Goal: Ask a question

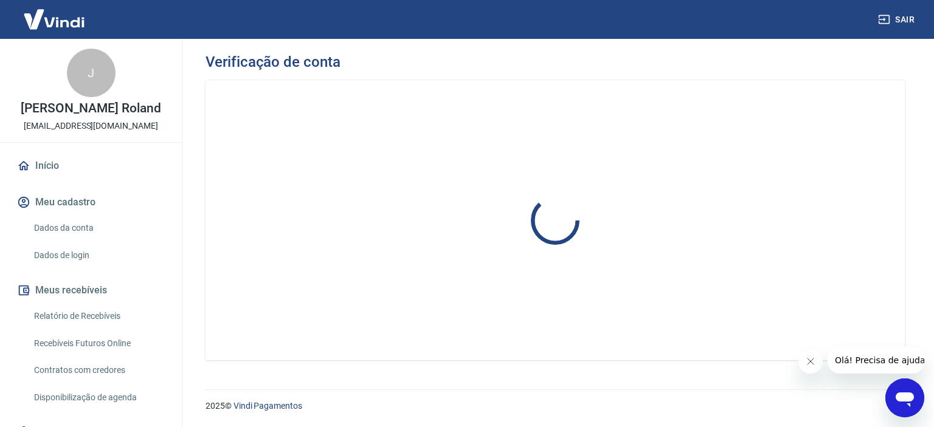
click at [916, 400] on div "Abrir janela de mensagens" at bounding box center [904, 398] width 36 height 36
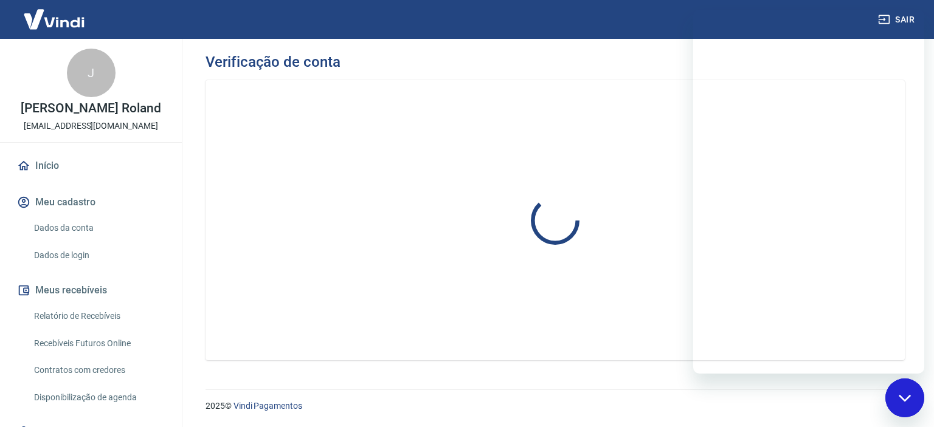
click at [900, 390] on div "Fechar janela de mensagens" at bounding box center [904, 398] width 36 height 36
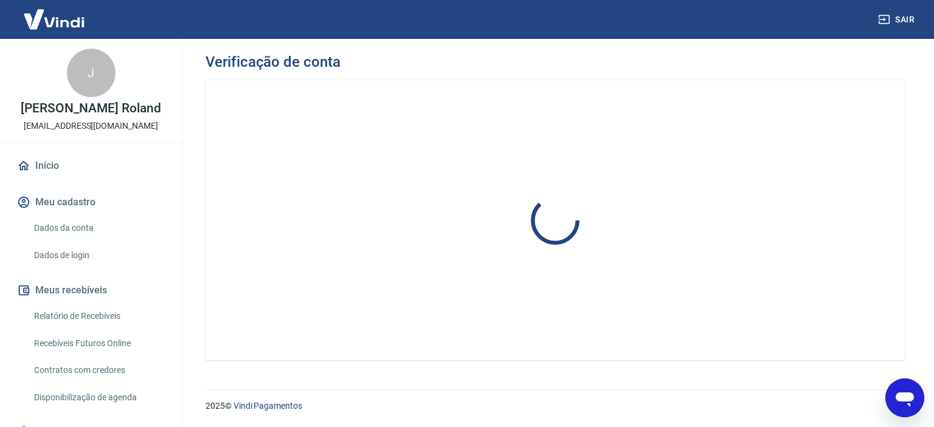
click at [900, 389] on icon "Abrir janela de mensagens" at bounding box center [905, 398] width 22 height 22
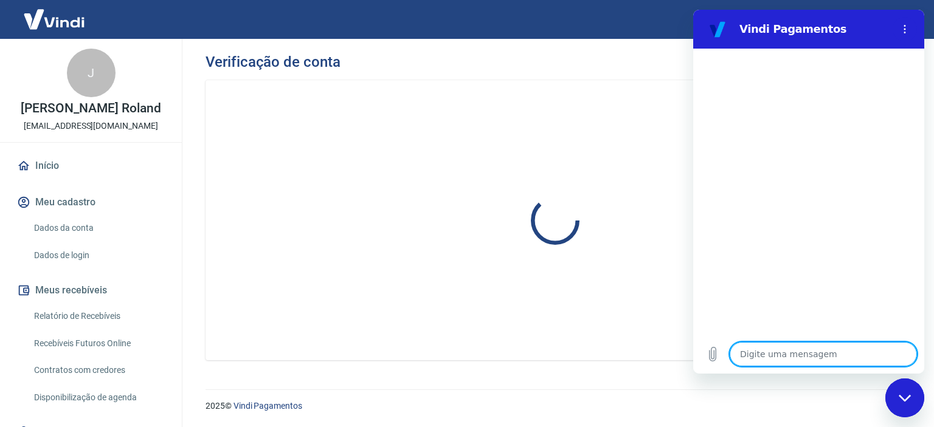
type textarea "o"
type textarea "x"
type textarea "oi"
type textarea "x"
type textarea "oii"
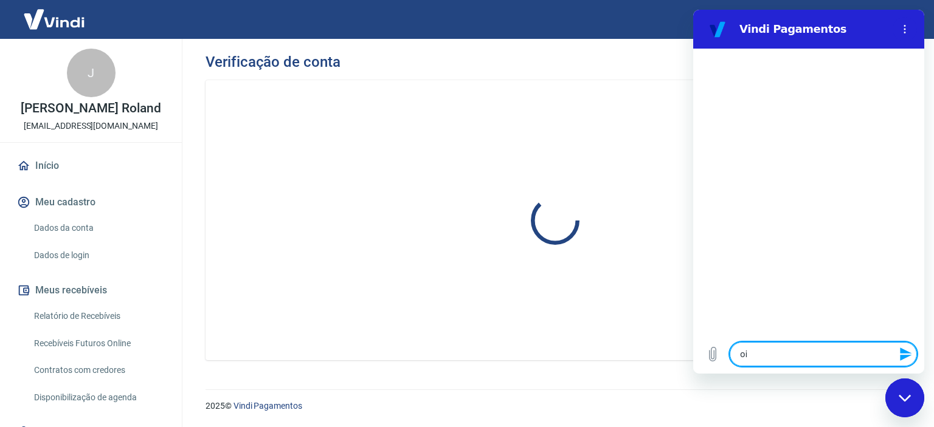
type textarea "x"
click at [88, 157] on link "Início" at bounding box center [91, 166] width 153 height 27
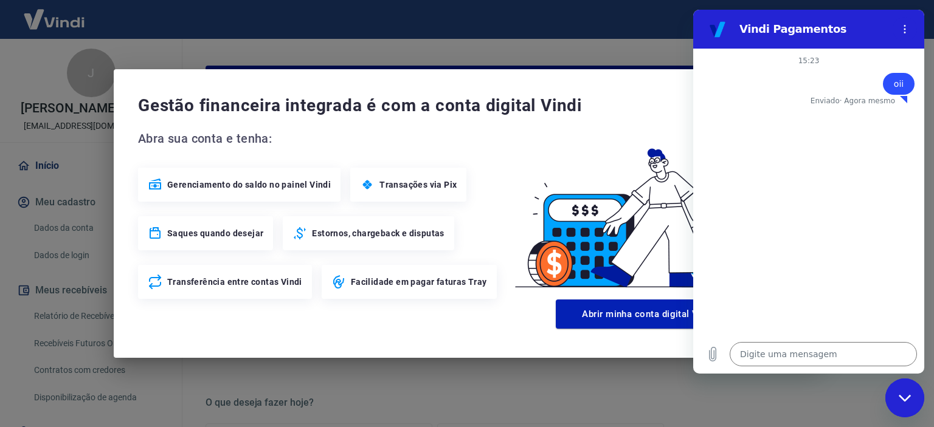
click at [596, 41] on div "Gestão financeira integrada é com a conta digital Vindi Abra sua conta e tenha:…" at bounding box center [467, 213] width 934 height 427
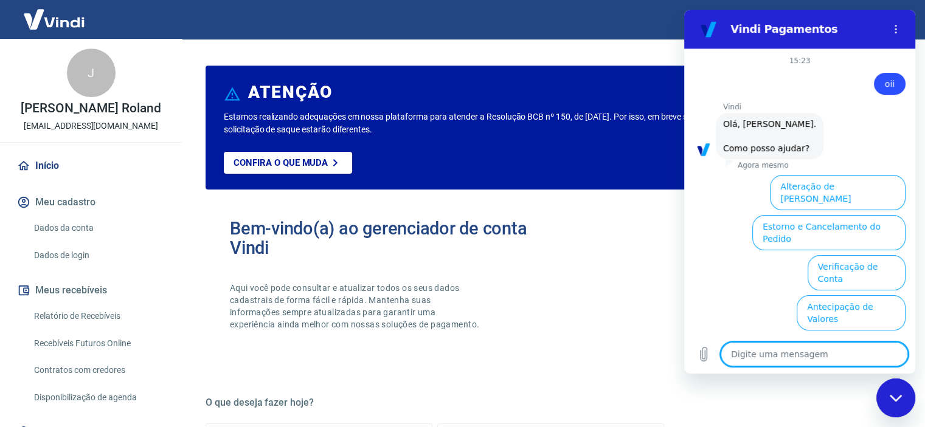
scroll to position [88, 0]
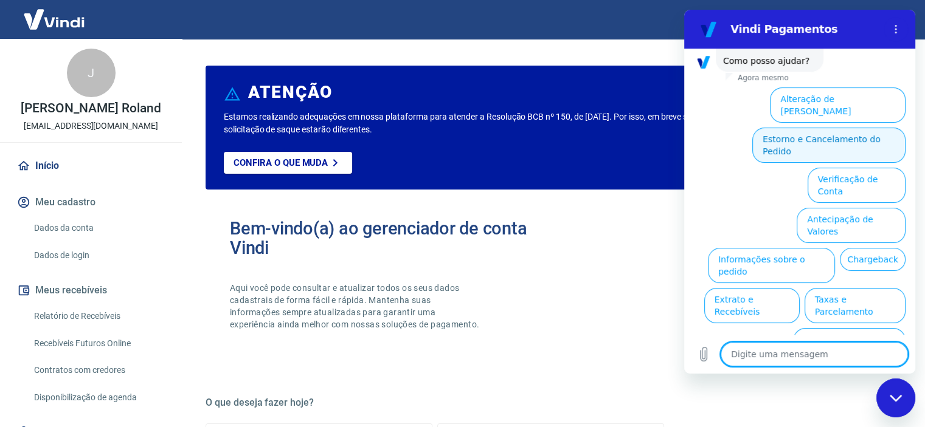
click at [828, 134] on button "Estorno e Cancelamento do Pedido" at bounding box center [828, 145] width 153 height 35
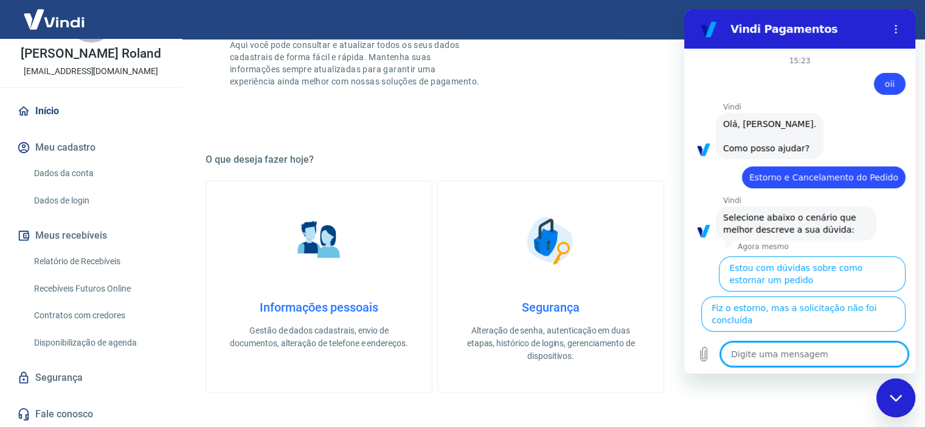
scroll to position [122, 0]
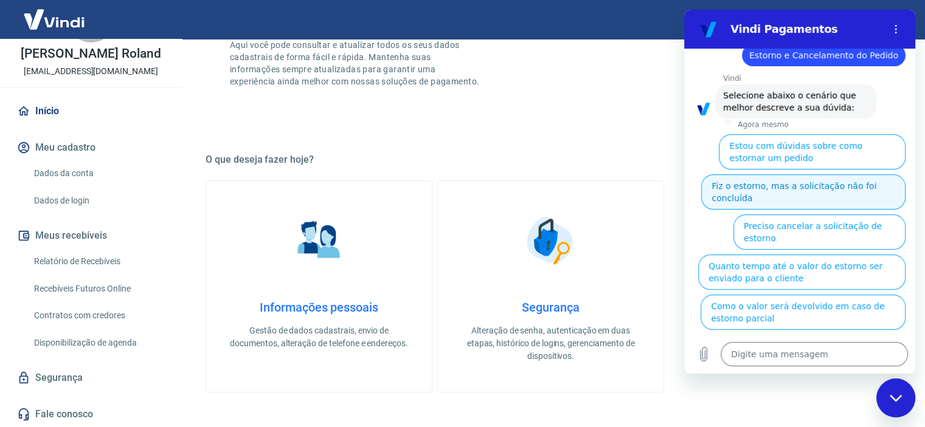
click at [812, 184] on button "Fiz o estorno, mas a solicitação não foi concluída" at bounding box center [803, 191] width 204 height 35
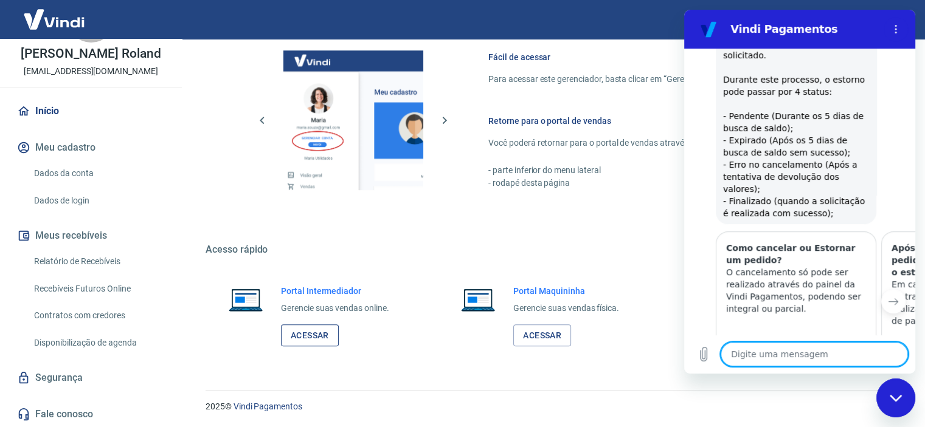
scroll to position [425, 0]
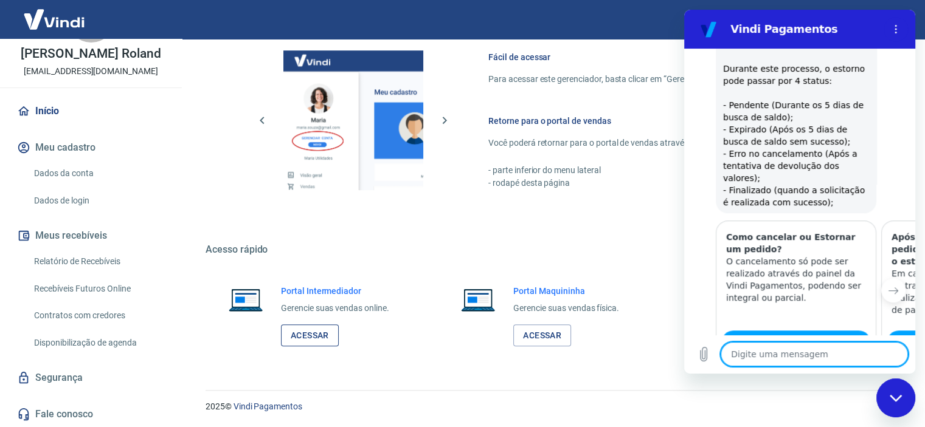
click at [292, 335] on link "Acessar" at bounding box center [310, 336] width 58 height 22
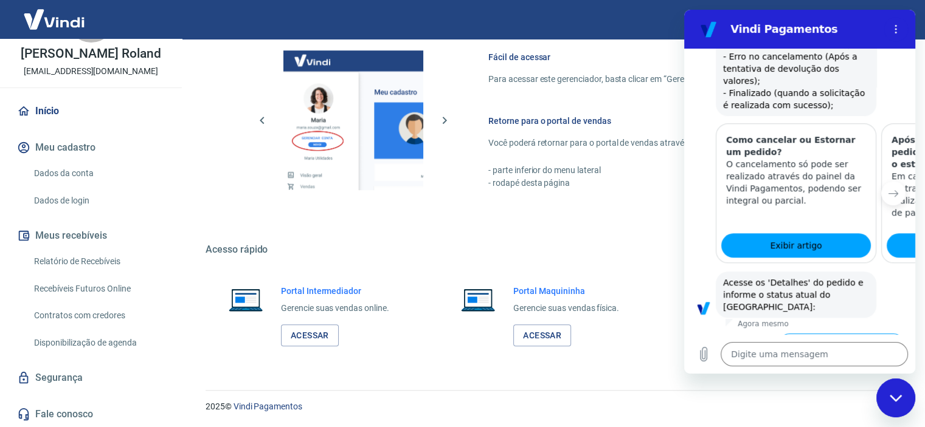
scroll to position [525, 0]
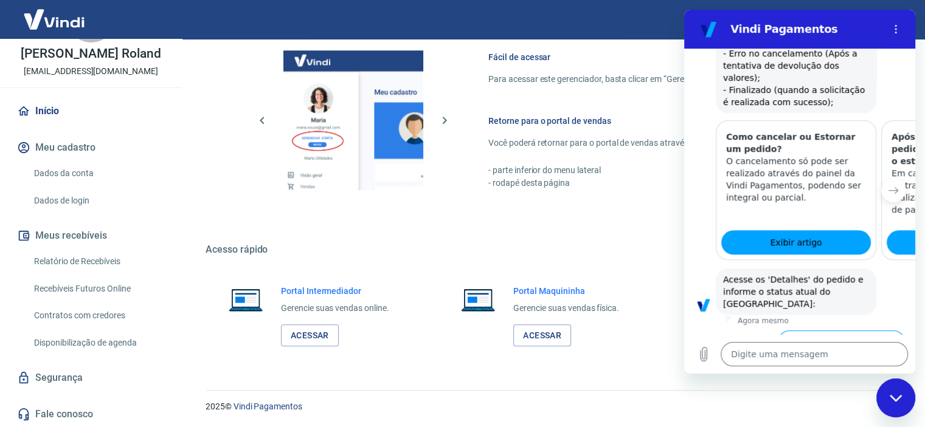
click at [772, 371] on button "Status Pendente" at bounding box center [780, 388] width 81 height 35
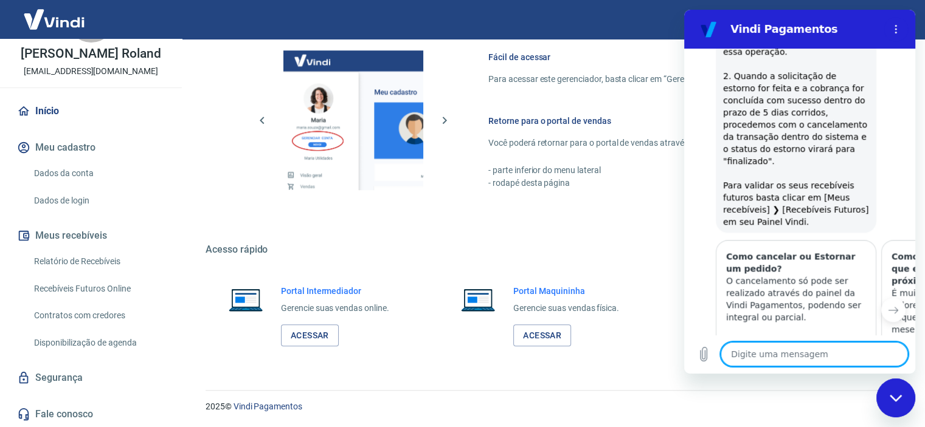
scroll to position [1206, 0]
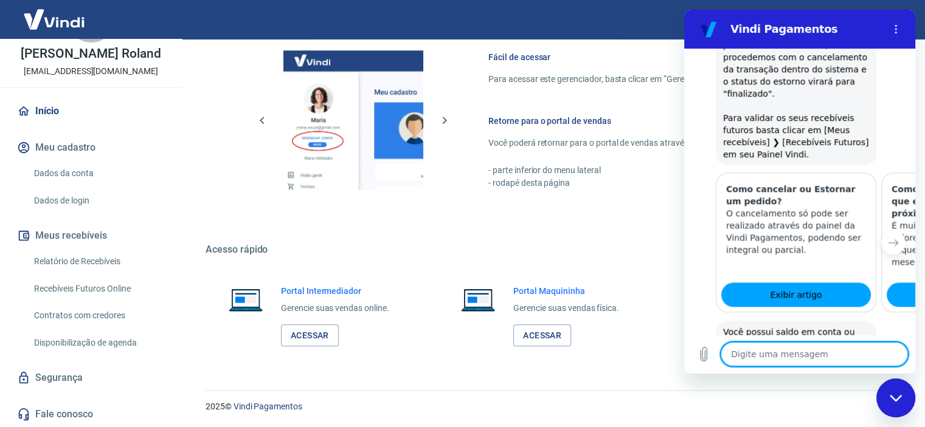
click at [840, 383] on button "Sim" at bounding box center [845, 394] width 35 height 23
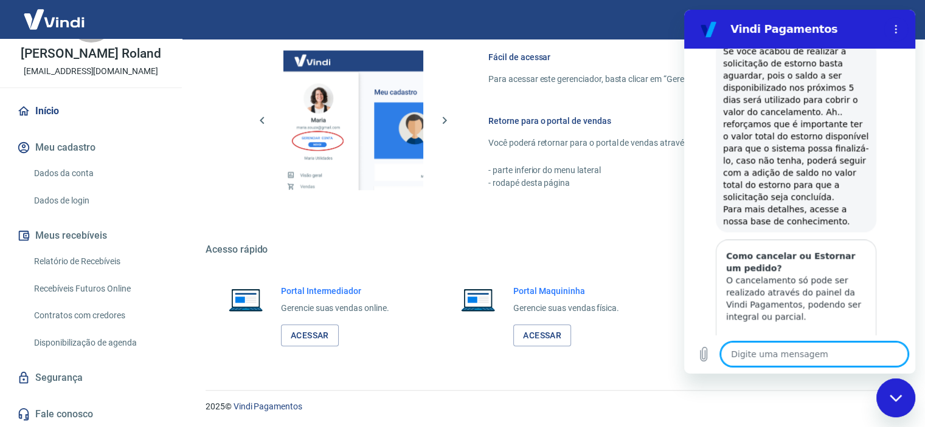
scroll to position [1611, 0]
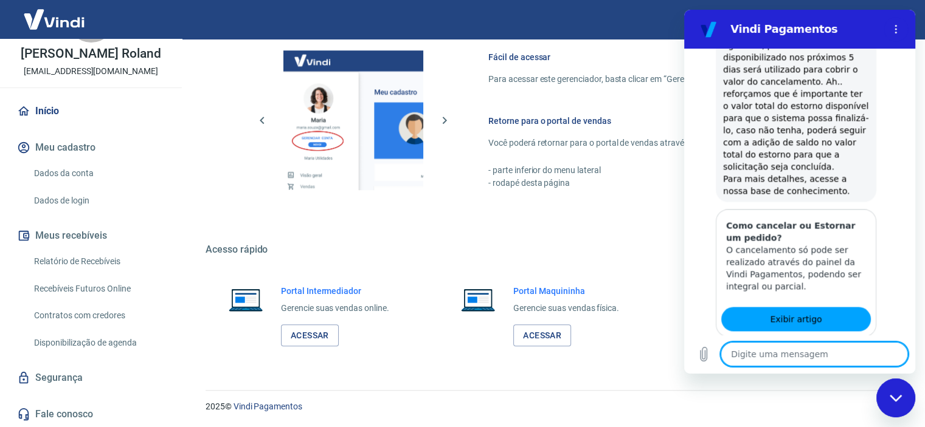
click at [835, 383] on button "Sim" at bounding box center [845, 394] width 35 height 23
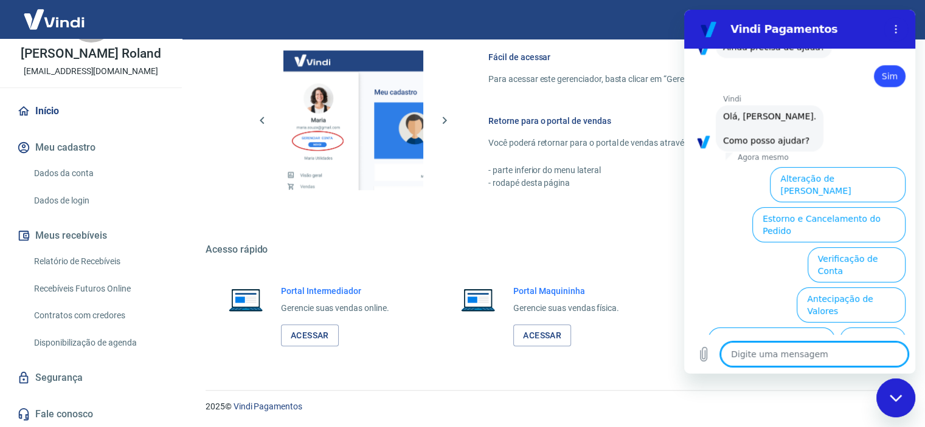
scroll to position [1926, 0]
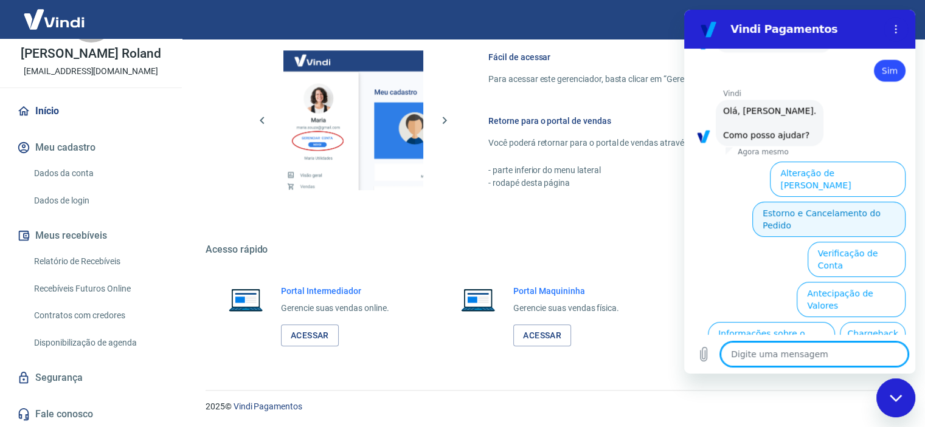
click at [829, 202] on button "Estorno e Cancelamento do Pedido" at bounding box center [828, 219] width 153 height 35
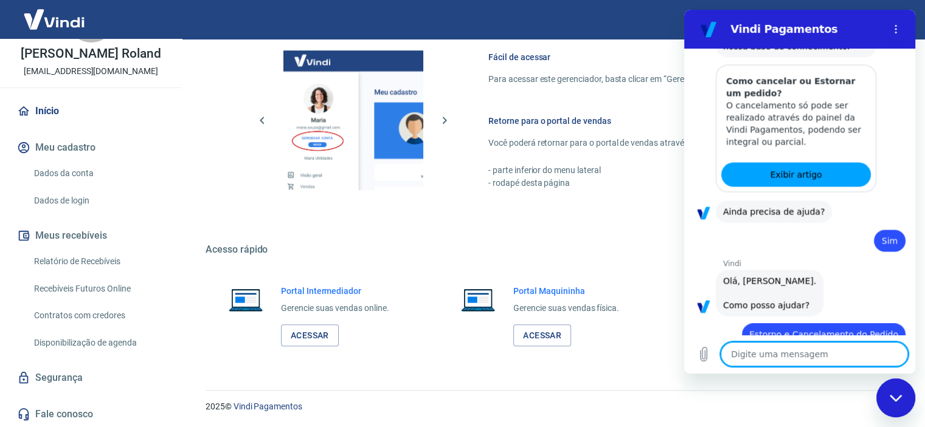
scroll to position [1974, 0]
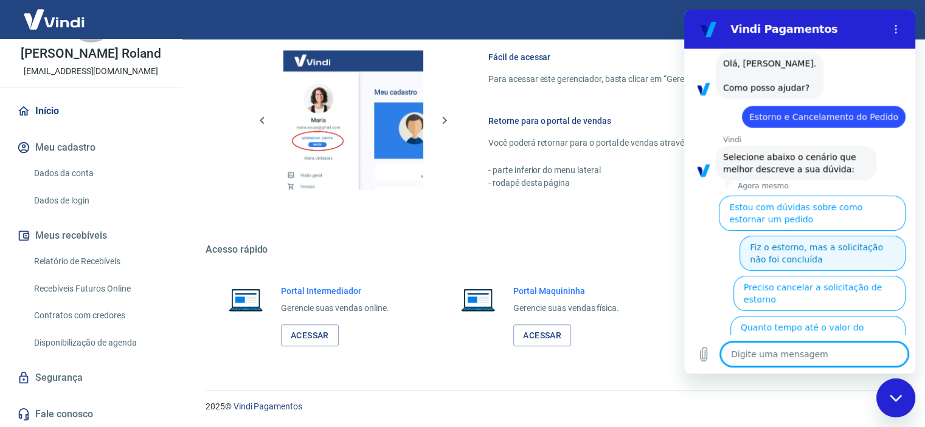
click at [766, 236] on button "Fiz o estorno, mas a solicitação não foi concluída" at bounding box center [822, 253] width 166 height 35
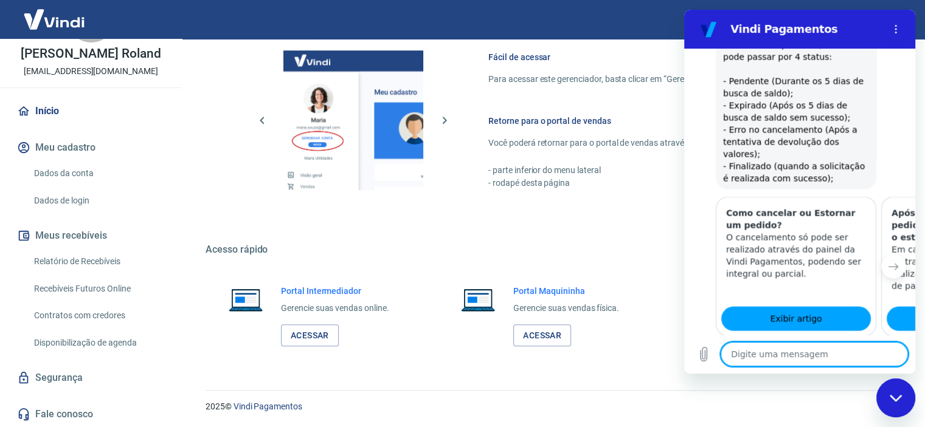
scroll to position [2364, 0]
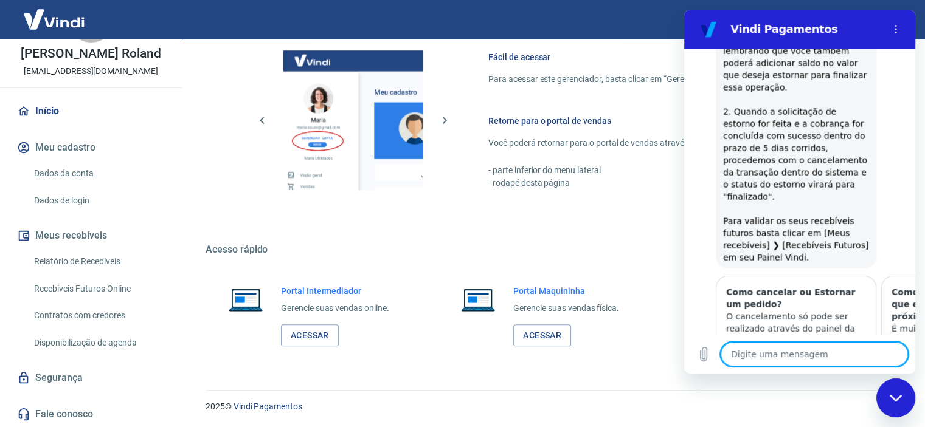
scroll to position [3045, 0]
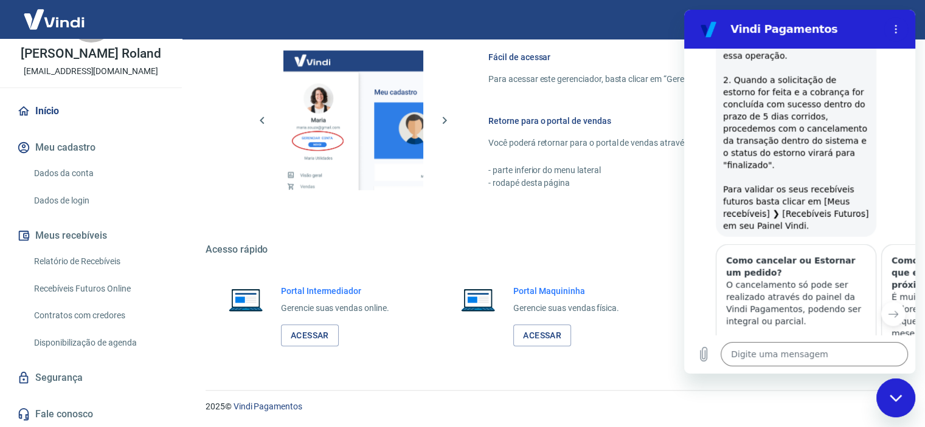
type textarea "x"
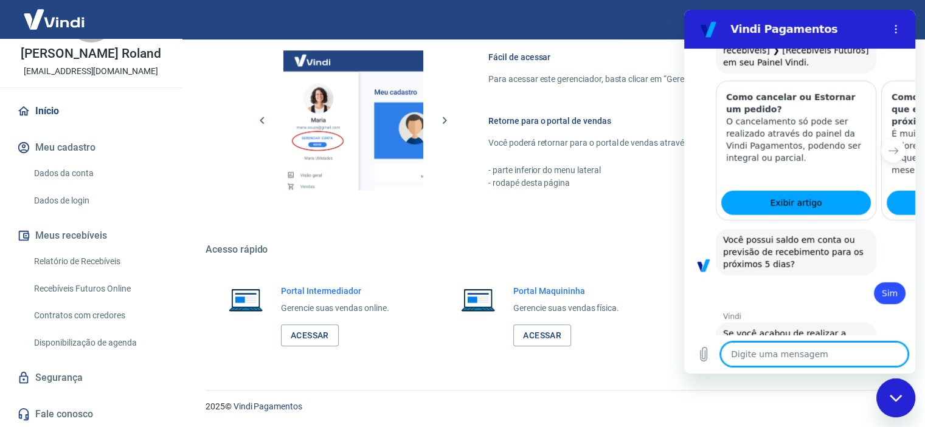
scroll to position [3298, 0]
